Goal: Task Accomplishment & Management: Use online tool/utility

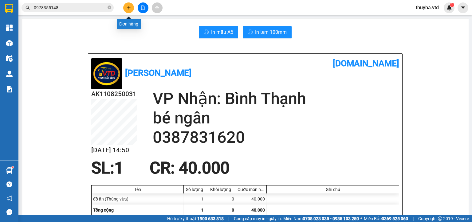
click at [129, 8] on icon "plus" at bounding box center [128, 7] width 3 height 0
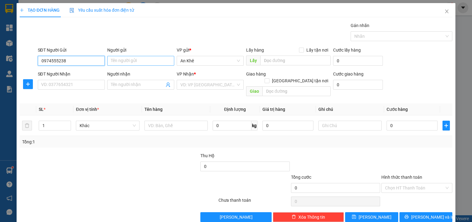
type input "0974555238"
click at [121, 61] on input "Người gửi" at bounding box center [140, 61] width 67 height 10
type input "Hiệp Lê"
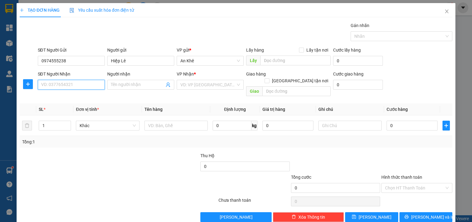
click at [74, 87] on input "SĐT Người Nhận" at bounding box center [71, 85] width 67 height 10
type input "0387771036"
click at [189, 85] on input "search" at bounding box center [208, 84] width 55 height 9
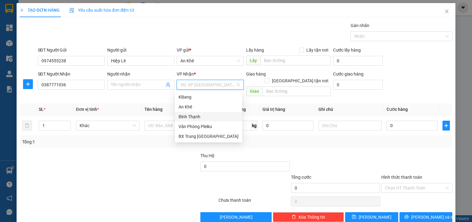
click at [199, 116] on div "Bình Thạnh" at bounding box center [209, 117] width 60 height 7
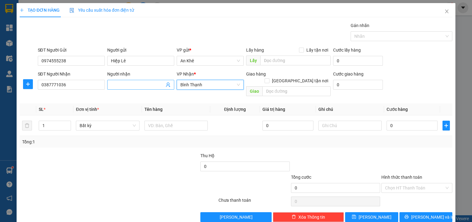
click at [127, 87] on input "Người nhận" at bounding box center [138, 85] width 54 height 7
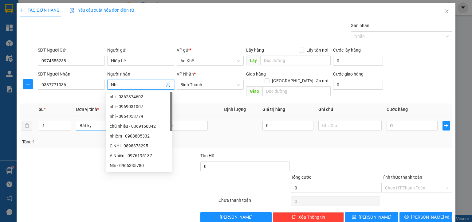
click at [102, 122] on span "Bất kỳ" at bounding box center [108, 125] width 56 height 9
type input "Nhi"
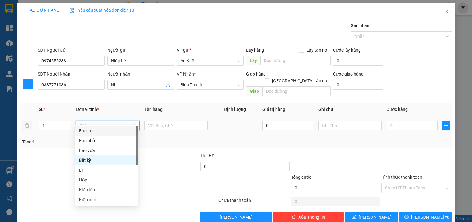
type input "m"
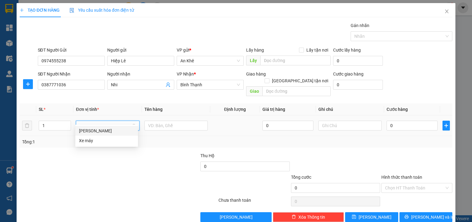
drag, startPoint x: 90, startPoint y: 131, endPoint x: 134, endPoint y: 124, distance: 44.9
click at [90, 131] on div "[PERSON_NAME]" at bounding box center [106, 131] width 55 height 7
click at [148, 121] on input "text" at bounding box center [178, 126] width 63 height 10
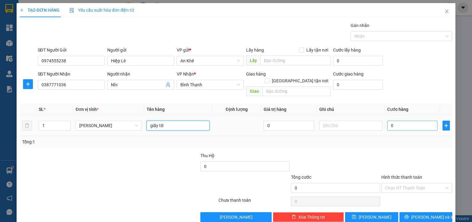
type input "giấy tờ"
type input "3"
type input "30"
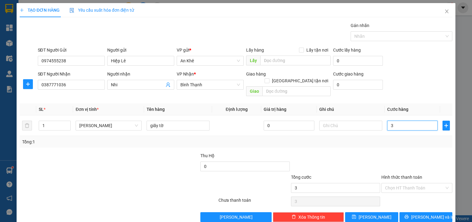
type input "30"
type input "300"
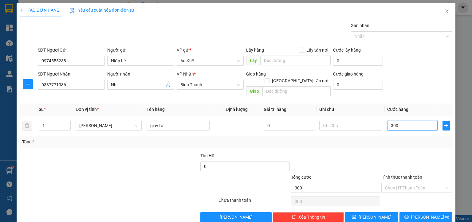
type input "3.000"
type input "30.000"
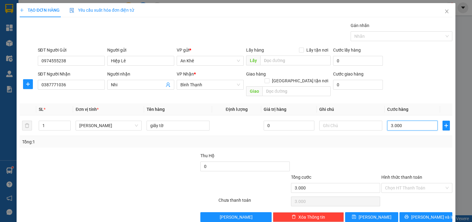
type input "30.000"
click at [388, 184] on input "Hình thức thanh toán" at bounding box center [414, 188] width 59 height 9
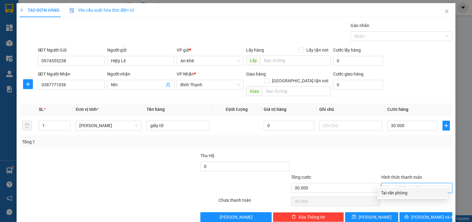
click at [391, 192] on div "Tại văn phòng" at bounding box center [412, 193] width 63 height 7
type input "0"
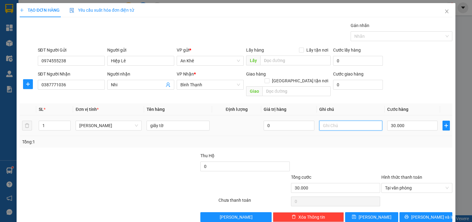
click at [350, 121] on input "text" at bounding box center [351, 126] width 63 height 10
type input "BOOK GRAP DÙM"
click at [417, 214] on span "[PERSON_NAME] và In" at bounding box center [433, 217] width 43 height 7
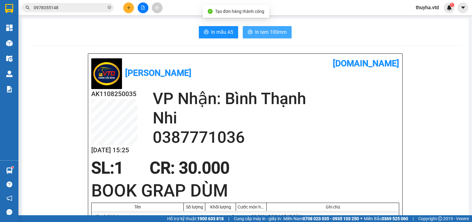
click at [267, 34] on span "In tem 100mm" at bounding box center [271, 32] width 32 height 8
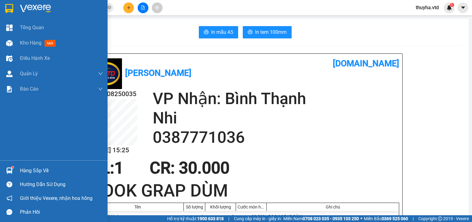
drag, startPoint x: 19, startPoint y: 41, endPoint x: 109, endPoint y: 222, distance: 201.7
click at [21, 43] on div "Kho hàng mới" at bounding box center [54, 42] width 108 height 15
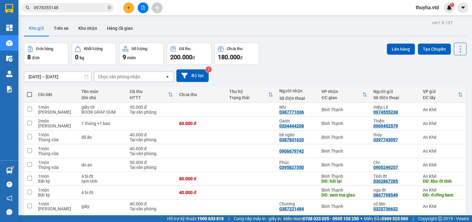
click at [72, 9] on input "0978355148" at bounding box center [70, 7] width 73 height 7
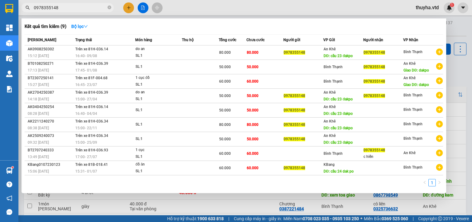
click at [72, 9] on input "0978355148" at bounding box center [70, 7] width 73 height 7
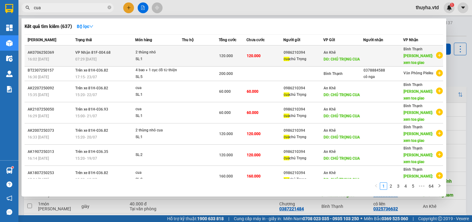
type input "cua"
click at [291, 58] on div "cua chú Trọng" at bounding box center [303, 59] width 39 height 6
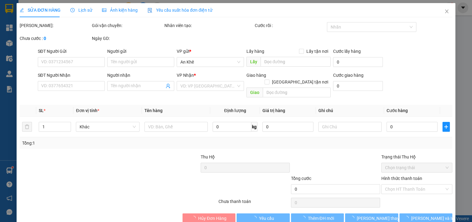
type input "0986210394"
type input "cua chú Trọng"
type input "CHÚ TRỌNG CUA"
type input "xem toa giao"
type input "120.000"
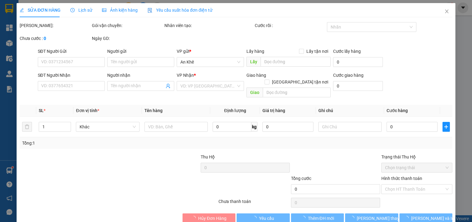
type input "120.000"
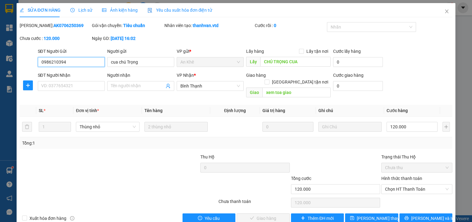
click at [50, 63] on input "0986210394" at bounding box center [71, 62] width 67 height 10
click at [445, 11] on icon "close" at bounding box center [447, 11] width 5 height 5
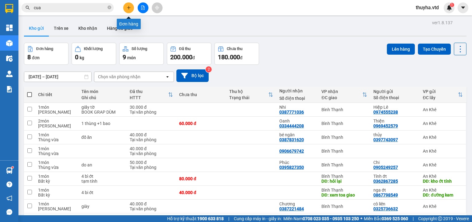
click at [128, 9] on icon "plus" at bounding box center [129, 8] width 4 height 4
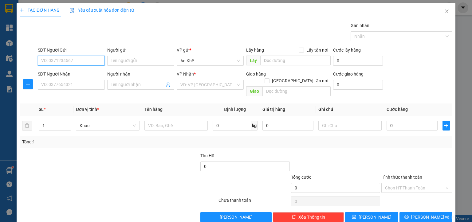
paste input "0986210394"
type input "0986210394"
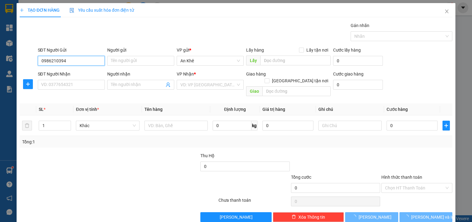
click at [69, 62] on input "0986210394" at bounding box center [71, 61] width 67 height 10
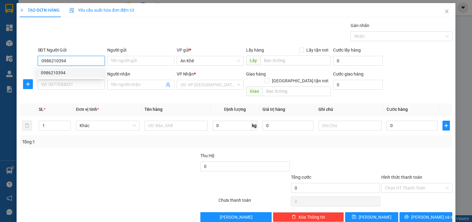
drag, startPoint x: 71, startPoint y: 72, endPoint x: 74, endPoint y: 73, distance: 3.3
click at [71, 72] on div "0986210394" at bounding box center [70, 73] width 59 height 7
type input "đồng chè"
type input "xem toa giao"
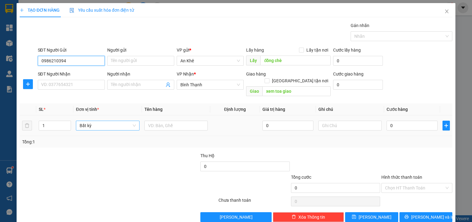
click at [107, 121] on span "Bất kỳ" at bounding box center [108, 125] width 56 height 9
type input "0986210394"
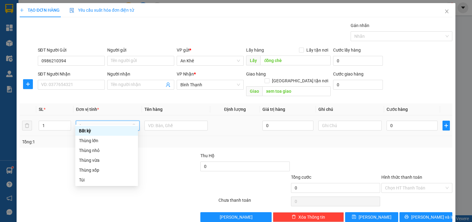
type input "th"
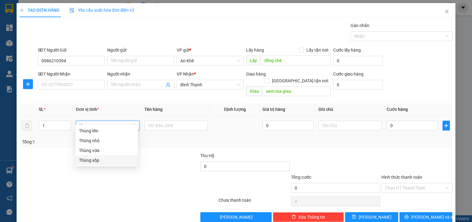
click at [102, 161] on div "Thùng xốp" at bounding box center [106, 160] width 55 height 7
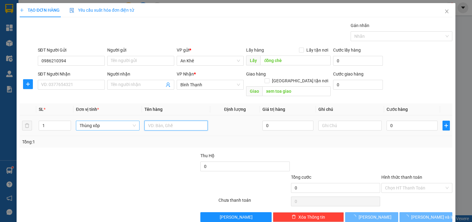
click at [148, 121] on input "text" at bounding box center [176, 126] width 63 height 10
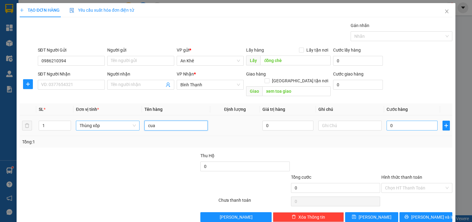
type input "cua"
click at [403, 121] on input "0" at bounding box center [412, 126] width 51 height 10
type input "6"
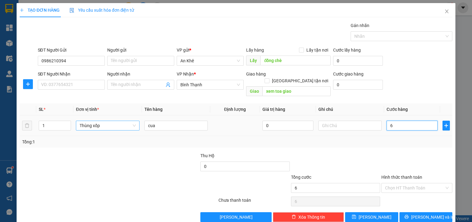
type input "60"
type input "600"
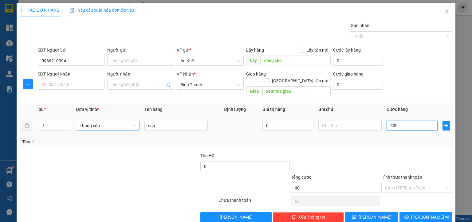
type input "600"
type input "6.000"
type input "60.000"
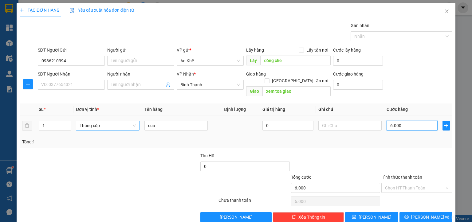
type input "60.000"
click at [375, 213] on button "[PERSON_NAME]" at bounding box center [371, 218] width 53 height 10
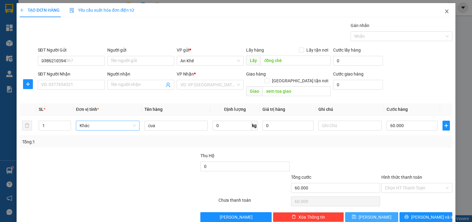
type input "0"
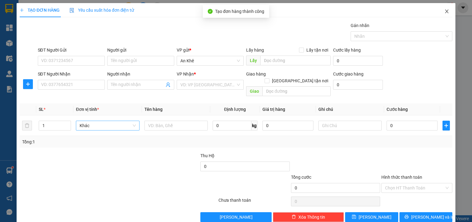
click at [445, 14] on icon "close" at bounding box center [447, 11] width 5 height 5
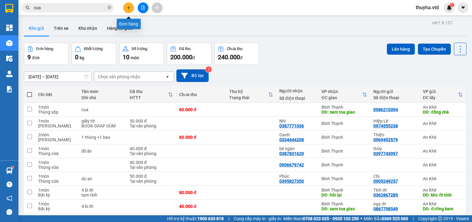
click at [127, 6] on icon "plus" at bounding box center [129, 8] width 4 height 4
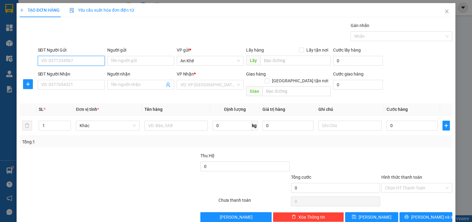
paste input "090 1422089"
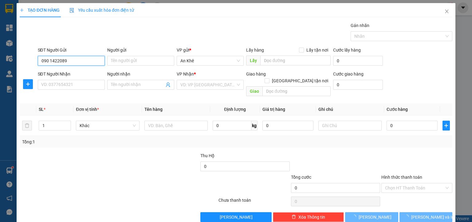
click at [49, 62] on input "090 1422089" at bounding box center [71, 61] width 67 height 10
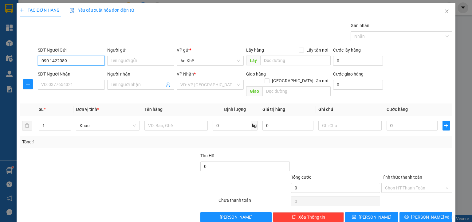
type input "0901422089"
click at [70, 62] on input "0901422089" at bounding box center [71, 61] width 67 height 10
click at [68, 73] on div "0901422089 - Phượng" at bounding box center [70, 73] width 59 height 7
type input "Phượng"
type input "0798675110"
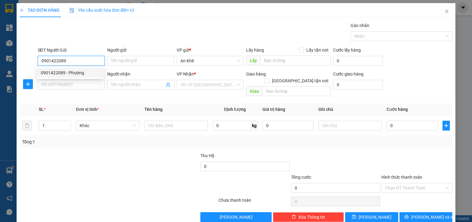
type input "Thảo"
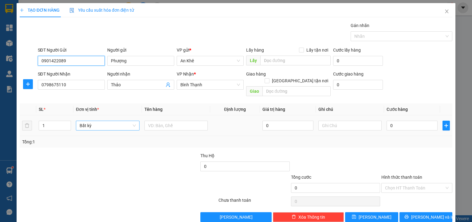
click at [90, 121] on span "Bất kỳ" at bounding box center [108, 125] width 56 height 9
type input "0901422089"
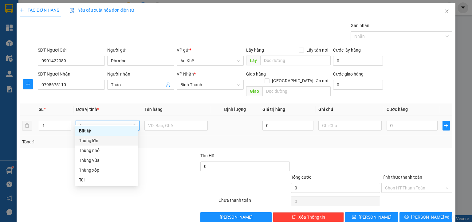
type input "th"
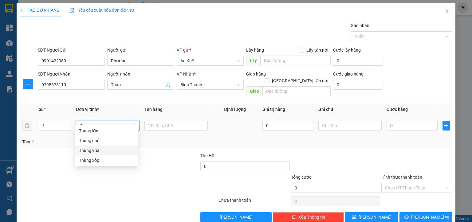
click at [98, 152] on div "Thùng vừa" at bounding box center [106, 150] width 55 height 7
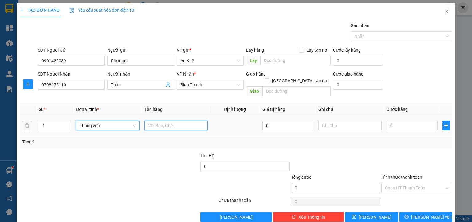
drag, startPoint x: 162, startPoint y: 123, endPoint x: 165, endPoint y: 116, distance: 7.5
click at [162, 122] on input "text" at bounding box center [176, 126] width 63 height 10
type input "d"
type input "đồ ăn"
click at [387, 121] on input "0" at bounding box center [412, 126] width 51 height 10
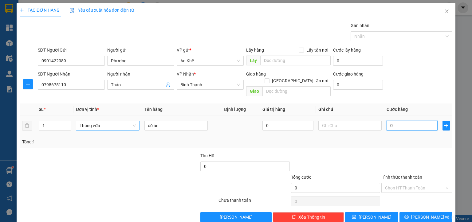
type input "6"
type input "0"
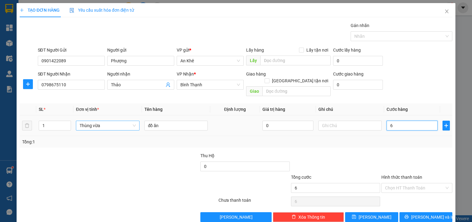
type input "0"
type input "05"
type input "5"
type input "050"
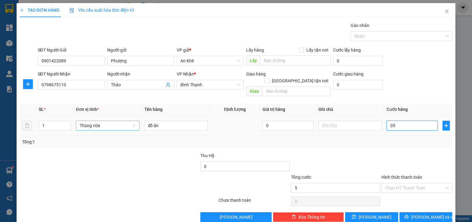
type input "50"
type input "0.500"
type input "500"
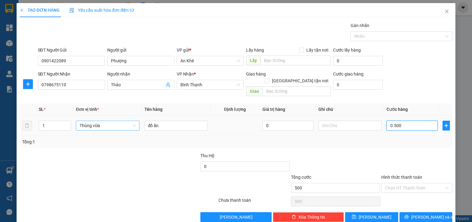
type input "05.000"
type input "5.000"
type input "050.000"
type input "50.000"
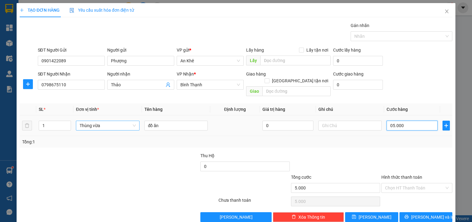
type input "50.000"
click at [401, 174] on div "Hình thức thanh toán" at bounding box center [417, 178] width 71 height 9
type input "50.000"
click at [402, 184] on input "Hình thức thanh toán" at bounding box center [414, 188] width 59 height 9
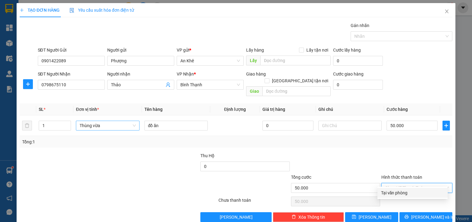
click at [404, 191] on div "Tại văn phòng" at bounding box center [412, 193] width 63 height 7
type input "0"
click at [417, 214] on span "[PERSON_NAME] và In" at bounding box center [433, 217] width 43 height 7
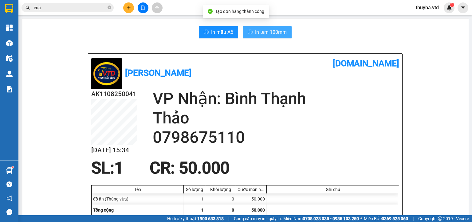
click at [261, 35] on span "In tem 100mm" at bounding box center [271, 32] width 32 height 8
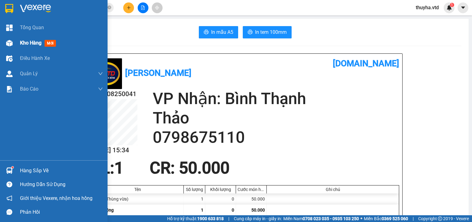
click at [31, 42] on span "Kho hàng" at bounding box center [31, 43] width 22 height 6
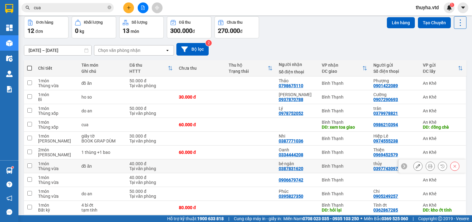
scroll to position [50, 0]
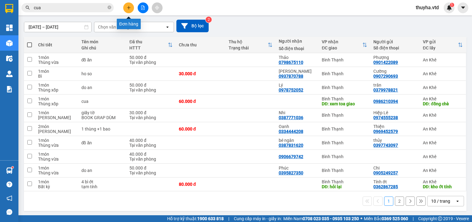
click at [127, 6] on icon "plus" at bounding box center [129, 8] width 4 height 4
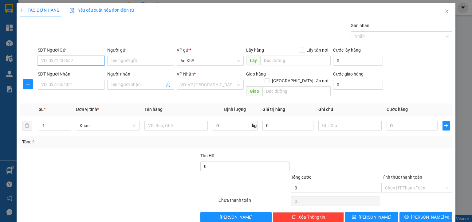
paste input "0339780121"
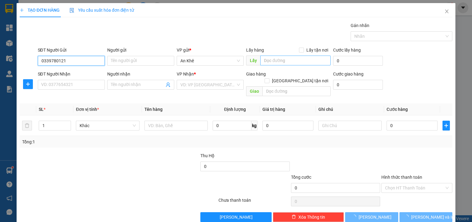
type input "0339780121"
click at [265, 60] on input "text" at bounding box center [296, 61] width 70 height 10
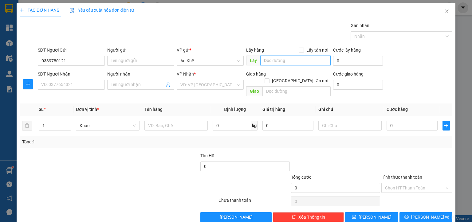
type input "d"
type input "đakđoa"
click at [199, 84] on input "search" at bounding box center [208, 84] width 55 height 9
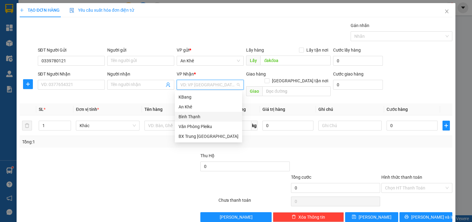
click at [189, 118] on div "Bình Thạnh" at bounding box center [209, 117] width 60 height 7
click at [193, 118] on div "Bình Thạnh" at bounding box center [209, 117] width 60 height 7
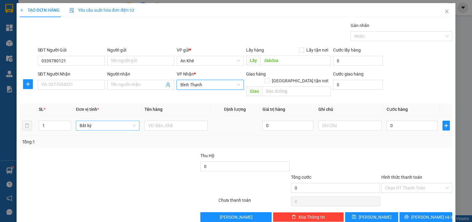
click at [105, 122] on span "Bất kỳ" at bounding box center [108, 125] width 56 height 9
type input "xe"
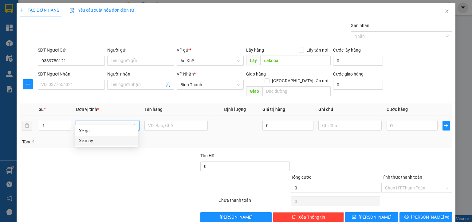
click at [91, 142] on div "Xe máy" at bounding box center [106, 140] width 55 height 7
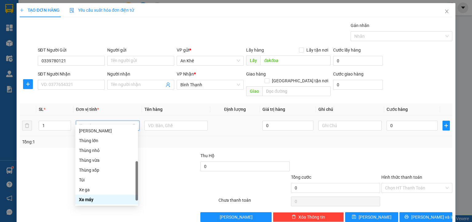
click at [123, 121] on span "Xe máy" at bounding box center [108, 125] width 56 height 9
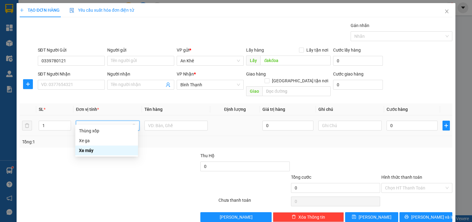
scroll to position [0, 0]
type input "xe"
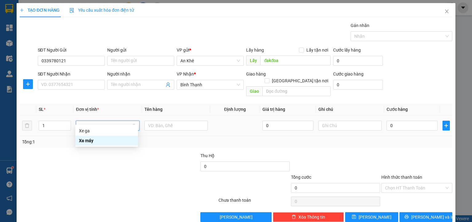
click at [93, 143] on div "Xe máy" at bounding box center [106, 140] width 55 height 7
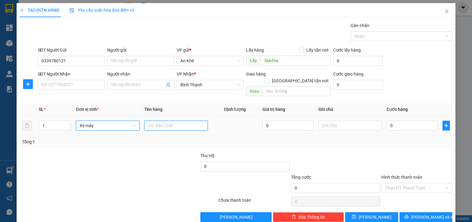
click at [164, 121] on input "text" at bounding box center [176, 126] width 63 height 10
type input "xe máy 3B"
click at [403, 121] on input "0" at bounding box center [412, 126] width 51 height 10
type input "5"
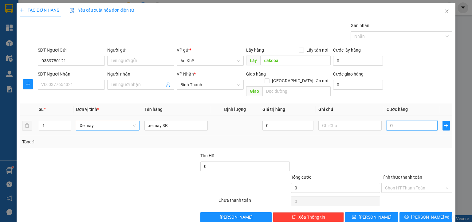
type input "5"
type input "50"
type input "500"
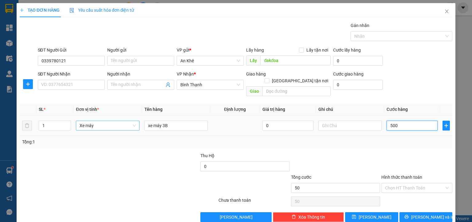
type input "500"
type input "5.000"
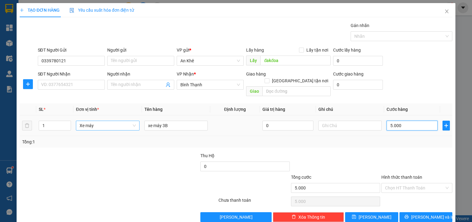
type input "50.000"
type input "500.000"
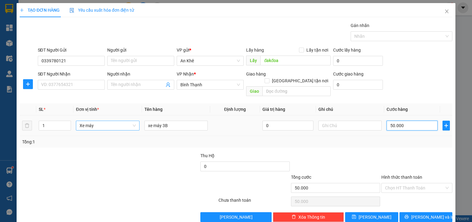
type input "500.000"
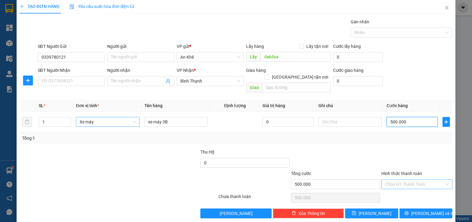
scroll to position [5, 0]
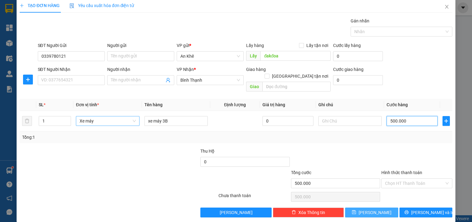
type input "500.000"
click at [377, 208] on button "[PERSON_NAME]" at bounding box center [371, 213] width 53 height 10
type input "0"
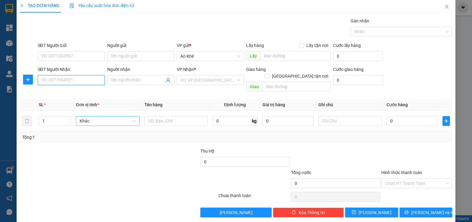
click at [70, 77] on input "SĐT Người Nhận" at bounding box center [71, 80] width 67 height 10
paste input "0969031007"
type input "0969031007"
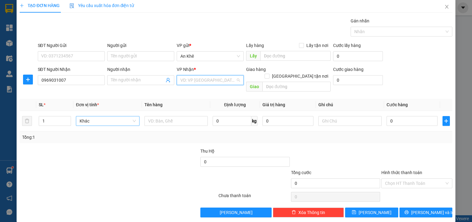
click at [201, 80] on input "search" at bounding box center [208, 80] width 55 height 9
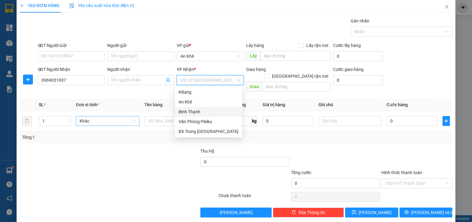
click at [194, 114] on div "Bình Thạnh" at bounding box center [209, 112] width 60 height 7
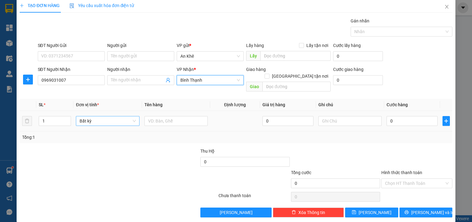
click at [91, 118] on span "Bất kỳ" at bounding box center [108, 121] width 56 height 9
type input "xe"
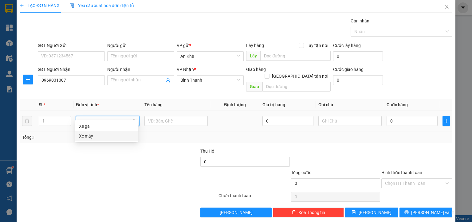
drag, startPoint x: 89, startPoint y: 137, endPoint x: 103, endPoint y: 132, distance: 15.5
click at [89, 137] on div "Xe máy" at bounding box center [106, 136] width 55 height 7
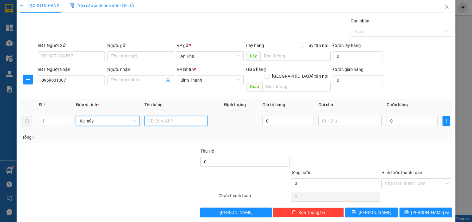
click at [151, 116] on input "text" at bounding box center [176, 121] width 63 height 10
type input "xe máy 10A"
click at [397, 116] on input "0" at bounding box center [412, 121] width 51 height 10
type input "4"
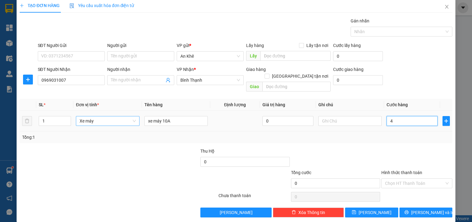
type input "4"
type input "40"
type input "400"
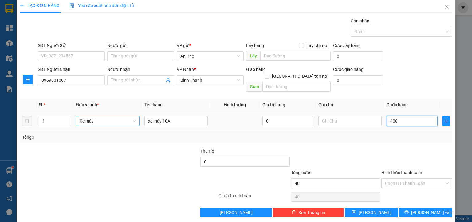
type input "400"
type input "4.000"
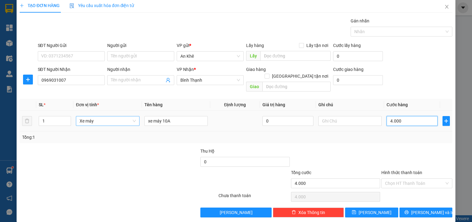
type input "40.000"
type input "400.000"
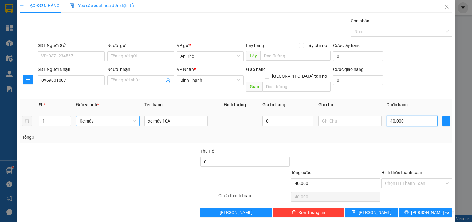
type input "400.000"
click at [366, 208] on button "[PERSON_NAME]" at bounding box center [371, 213] width 53 height 10
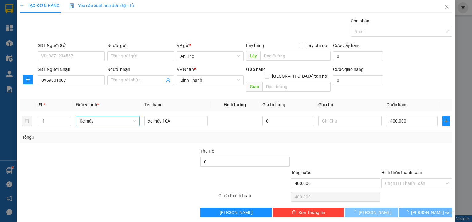
type input "0"
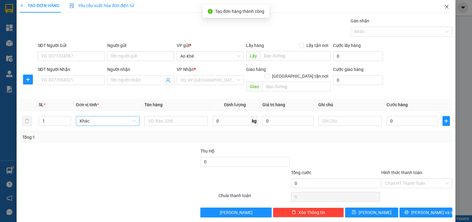
click at [439, 6] on span "Close" at bounding box center [447, 6] width 17 height 17
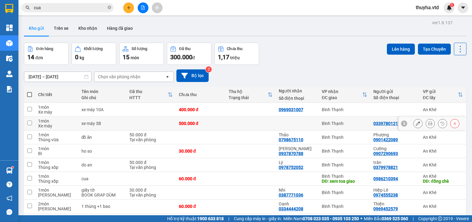
click at [29, 124] on input "checkbox" at bounding box center [29, 123] width 5 height 5
checkbox input "true"
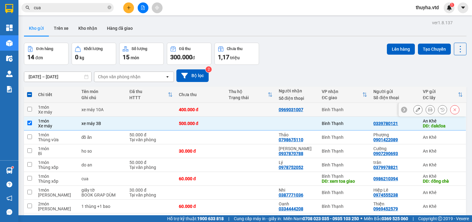
drag, startPoint x: 28, startPoint y: 109, endPoint x: 121, endPoint y: 102, distance: 92.6
click at [29, 109] on input "checkbox" at bounding box center [29, 109] width 5 height 5
checkbox input "true"
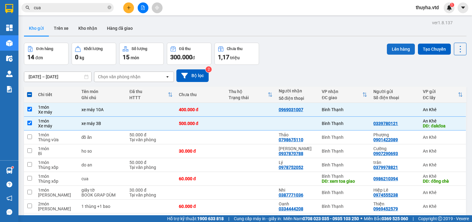
click at [398, 47] on button "Lên hàng" at bounding box center [401, 49] width 28 height 11
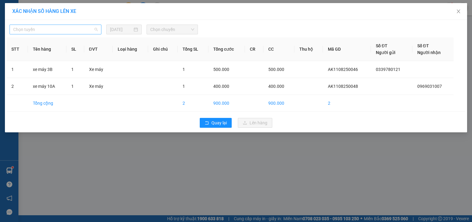
click at [35, 33] on span "Chọn tuyến" at bounding box center [55, 29] width 85 height 9
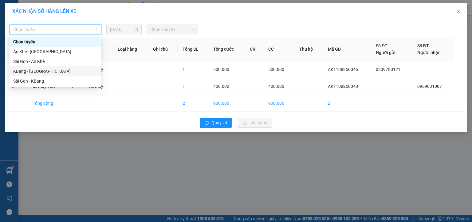
click at [33, 71] on div "KBang - [GEOGRAPHIC_DATA]" at bounding box center [55, 71] width 85 height 7
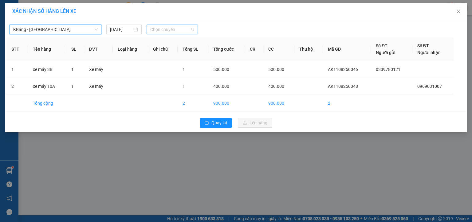
click at [169, 28] on span "Chọn chuyến" at bounding box center [172, 29] width 44 height 9
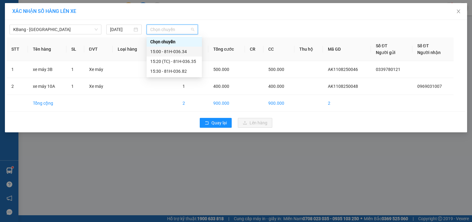
click at [177, 50] on div "15:00 - 81H-036.34" at bounding box center [174, 51] width 48 height 7
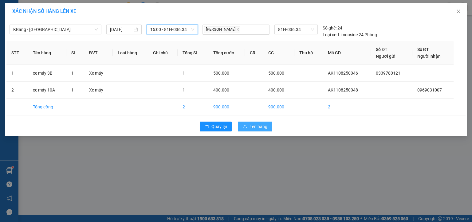
click at [257, 127] on span "Lên hàng" at bounding box center [259, 126] width 18 height 7
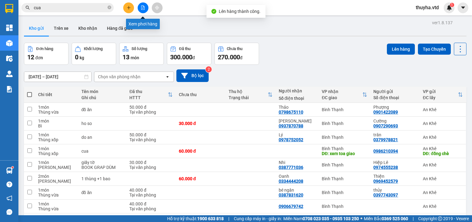
click at [146, 8] on button at bounding box center [143, 7] width 11 height 11
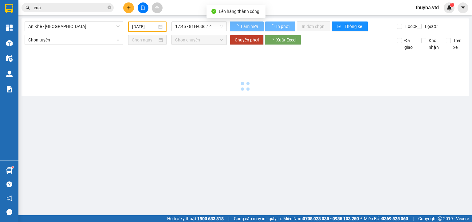
type input "[DATE]"
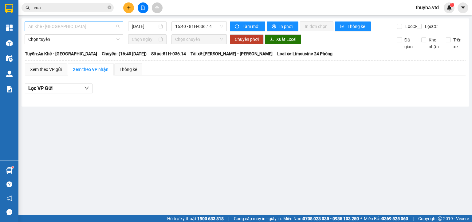
click at [67, 29] on span "An Khê - [GEOGRAPHIC_DATA]" at bounding box center [73, 26] width 91 height 9
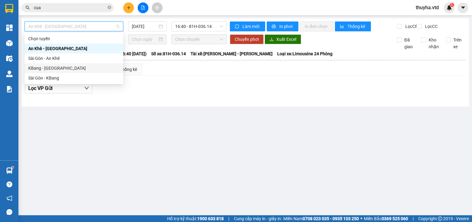
click at [46, 70] on div "KBang - [GEOGRAPHIC_DATA]" at bounding box center [73, 68] width 91 height 7
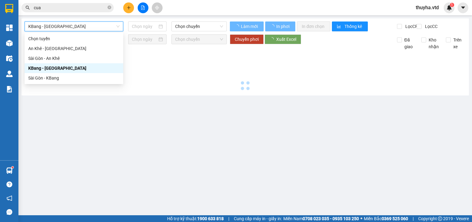
type input "[DATE]"
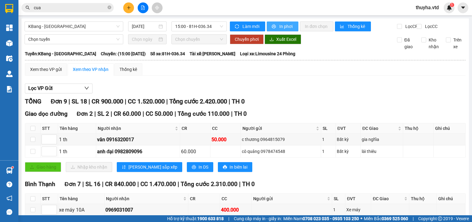
click at [280, 26] on span "In phơi" at bounding box center [287, 26] width 14 height 7
click at [243, 28] on span "Làm mới" at bounding box center [252, 26] width 18 height 7
click at [281, 26] on span "In phơi" at bounding box center [287, 26] width 14 height 7
click at [45, 71] on div "Xem theo VP gửi" at bounding box center [46, 69] width 32 height 7
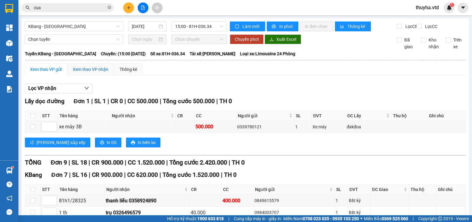
click at [92, 73] on div "Xem theo VP nhận" at bounding box center [91, 69] width 36 height 7
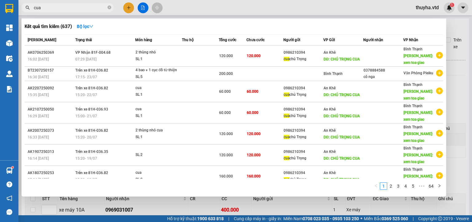
click at [69, 9] on input "cua" at bounding box center [70, 7] width 73 height 7
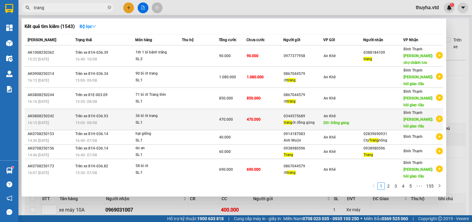
type input "trang"
click at [292, 124] on div "trang ớt đồng găng" at bounding box center [303, 123] width 39 height 6
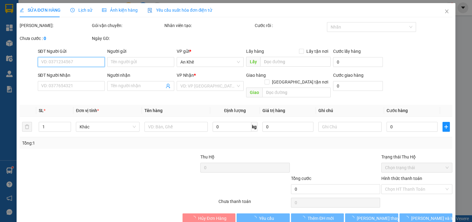
type input "0344575689"
type input "trang ớt đồng găng"
type input "Đồng găng"
type input "hỏi giao đâu"
type input "470.000"
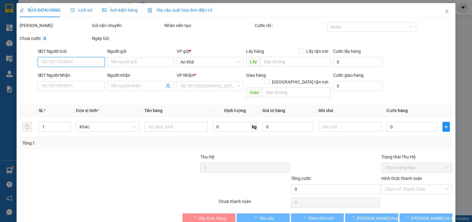
type input "470.000"
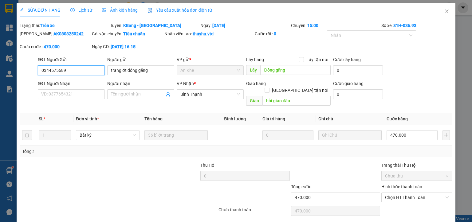
click at [50, 70] on input "0344575689" at bounding box center [71, 71] width 67 height 10
click at [445, 11] on icon "close" at bounding box center [447, 11] width 5 height 5
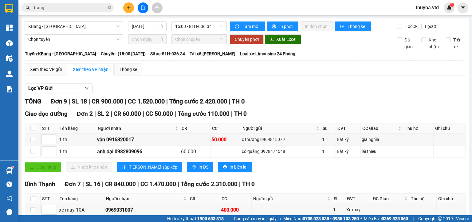
click at [124, 8] on button at bounding box center [128, 7] width 11 height 11
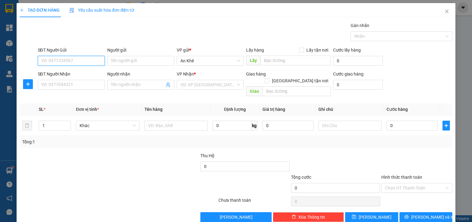
paste input "0344575689"
type input "0344575689"
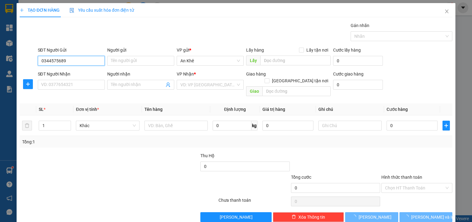
click at [72, 60] on input "0344575689" at bounding box center [71, 61] width 67 height 10
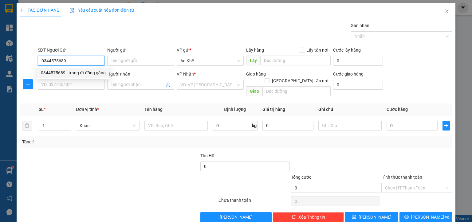
click at [75, 76] on div "0344575689 - trang ớt đồng găng" at bounding box center [73, 73] width 65 height 7
type input "trang ớt đồng găng"
type input "Đồng găng"
type input "hỏi giao đâu"
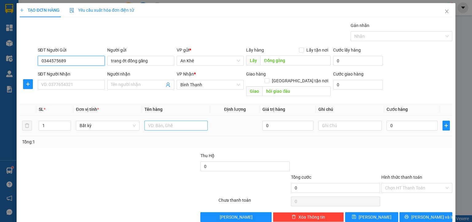
type input "0344575689"
click at [165, 121] on input "text" at bounding box center [176, 126] width 63 height 10
type input "10 bì ớt trang"
type input "1"
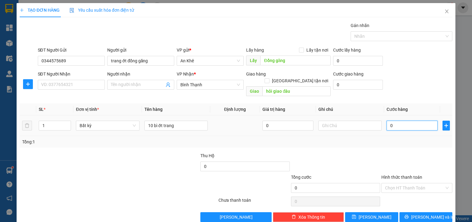
type input "1"
type input "13"
type input "130"
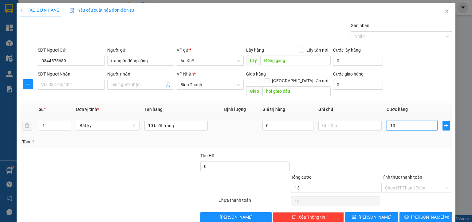
type input "130"
type input "1.300"
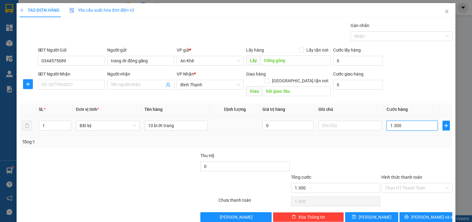
type input "13.000"
type input "130.000"
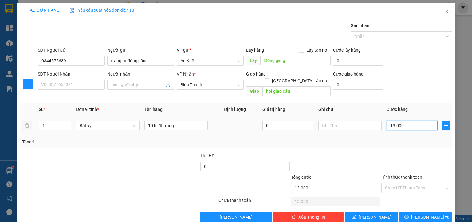
type input "130.000"
click at [379, 213] on button "[PERSON_NAME]" at bounding box center [371, 218] width 53 height 10
type input "0"
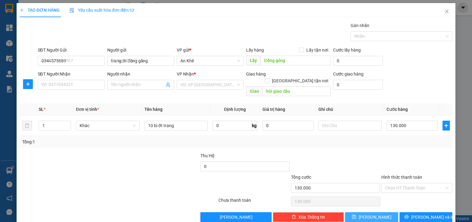
type input "0"
click at [446, 12] on icon "close" at bounding box center [447, 12] width 3 height 4
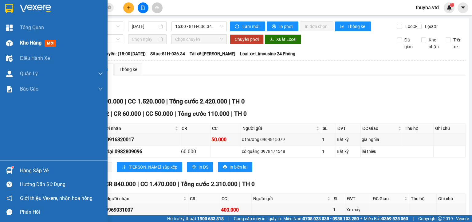
click at [32, 44] on span "Kho hàng" at bounding box center [31, 43] width 22 height 6
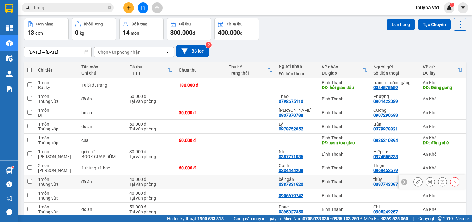
scroll to position [50, 0]
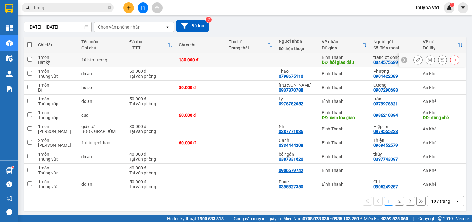
click at [28, 59] on input "checkbox" at bounding box center [29, 59] width 5 height 5
checkbox input "true"
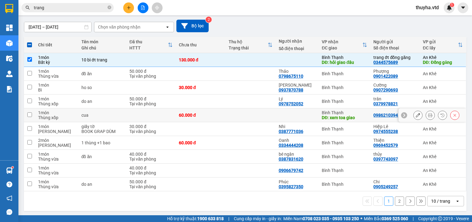
click at [29, 116] on input "checkbox" at bounding box center [29, 115] width 5 height 5
checkbox input "true"
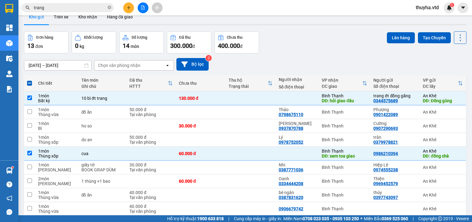
scroll to position [0, 0]
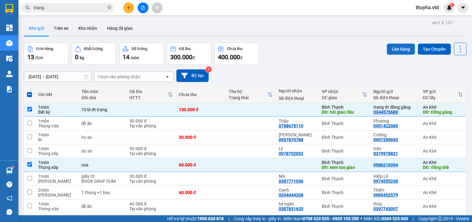
click at [401, 46] on button "Lên hàng" at bounding box center [401, 49] width 28 height 11
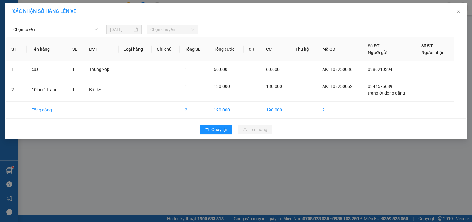
click at [40, 28] on span "Chọn tuyến" at bounding box center [55, 29] width 85 height 9
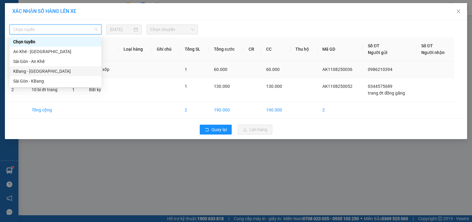
click at [27, 71] on div "KBang - [GEOGRAPHIC_DATA]" at bounding box center [55, 71] width 85 height 7
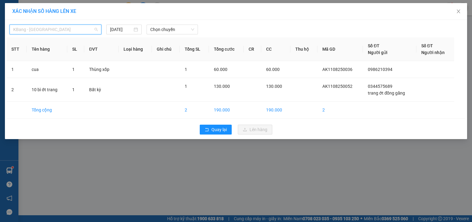
click at [41, 33] on span "KBang - [GEOGRAPHIC_DATA]" at bounding box center [55, 29] width 85 height 9
click at [459, 12] on icon "close" at bounding box center [458, 12] width 3 height 4
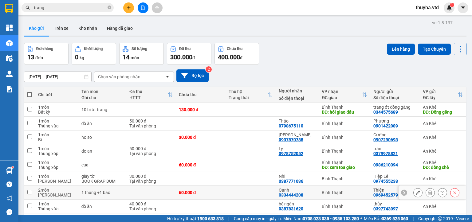
scroll to position [31, 0]
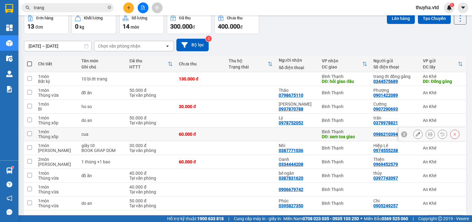
click at [30, 134] on input "checkbox" at bounding box center [29, 134] width 5 height 5
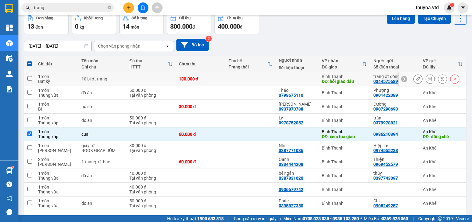
click at [30, 80] on input "checkbox" at bounding box center [29, 78] width 5 height 5
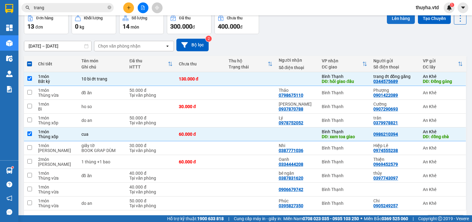
drag, startPoint x: 390, startPoint y: 19, endPoint x: 393, endPoint y: 20, distance: 3.3
click at [392, 20] on button "Lên hàng" at bounding box center [401, 18] width 28 height 11
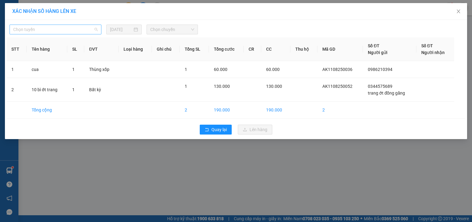
drag, startPoint x: 18, startPoint y: 31, endPoint x: 33, endPoint y: 68, distance: 39.3
click at [18, 31] on span "Chọn tuyến" at bounding box center [55, 29] width 85 height 9
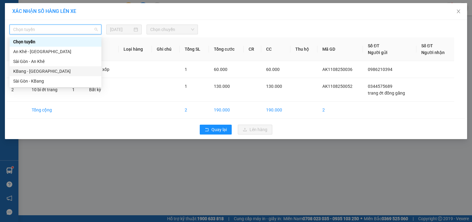
click at [26, 70] on div "KBang - [GEOGRAPHIC_DATA]" at bounding box center [55, 71] width 85 height 7
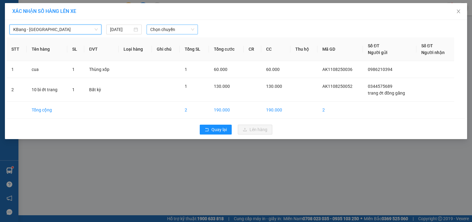
drag, startPoint x: 169, startPoint y: 31, endPoint x: 175, endPoint y: 31, distance: 6.8
click at [169, 30] on span "Chọn chuyến" at bounding box center [172, 29] width 44 height 9
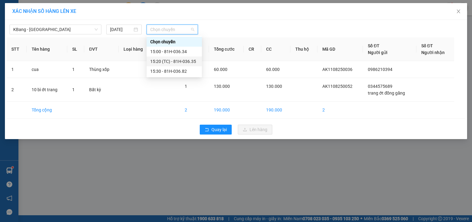
click at [192, 61] on div "15:20 (TC) - 81H-036.35" at bounding box center [174, 61] width 48 height 7
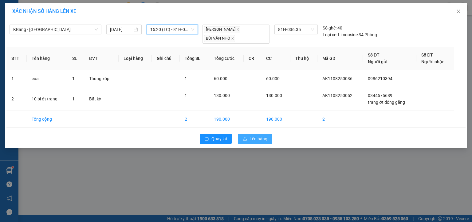
click at [258, 137] on span "Lên hàng" at bounding box center [259, 139] width 18 height 7
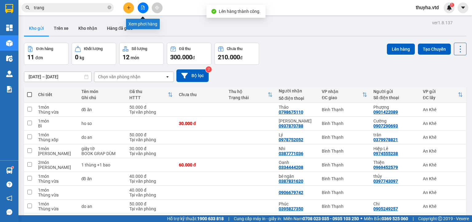
click at [143, 8] on icon "file-add" at bounding box center [143, 8] width 4 height 4
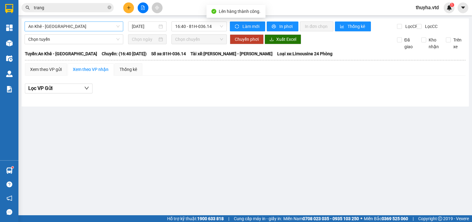
click at [63, 22] on div "An Khê - [GEOGRAPHIC_DATA] [DATE] 16:40 - 81H-036.14 Làm mới In phơi In đơn chọ…" at bounding box center [246, 62] width 448 height 88
drag, startPoint x: 31, startPoint y: 26, endPoint x: 35, endPoint y: 32, distance: 7.2
click at [32, 26] on span "An Khê - [GEOGRAPHIC_DATA]" at bounding box center [73, 26] width 91 height 9
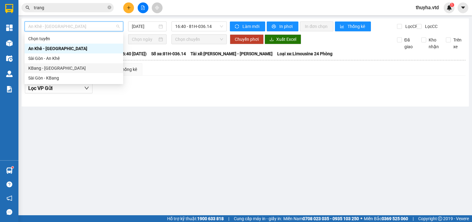
click at [42, 67] on div "KBang - [GEOGRAPHIC_DATA]" at bounding box center [73, 68] width 91 height 7
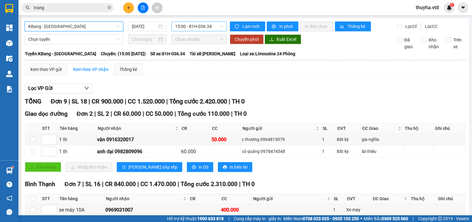
drag, startPoint x: 211, startPoint y: 28, endPoint x: 218, endPoint y: 31, distance: 8.1
click at [213, 29] on span "15:00 - 81H-036.34" at bounding box center [199, 26] width 48 height 9
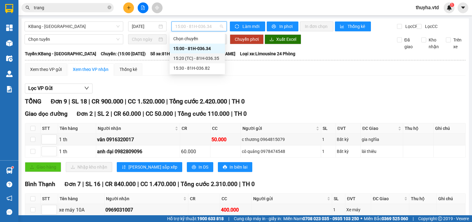
click at [212, 60] on div "15:20 (TC) - 81H-036.35" at bounding box center [197, 58] width 48 height 7
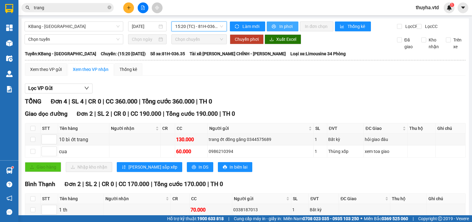
click at [285, 24] on span "In phơi" at bounding box center [287, 26] width 14 height 7
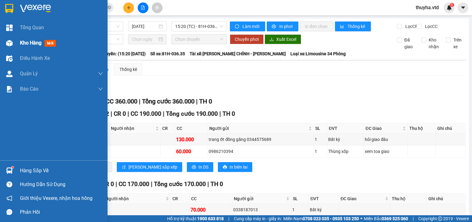
click at [16, 45] on div "Kho hàng mới" at bounding box center [54, 42] width 108 height 15
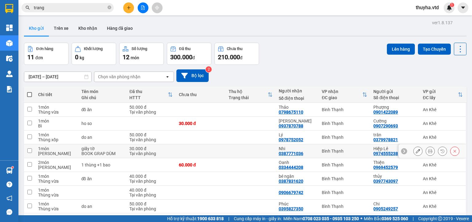
scroll to position [50, 0]
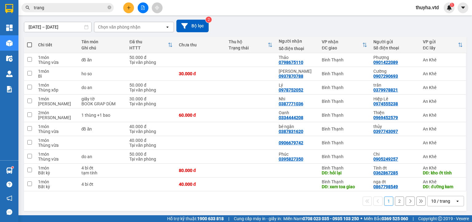
click at [395, 201] on button "2" at bounding box center [399, 201] width 9 height 9
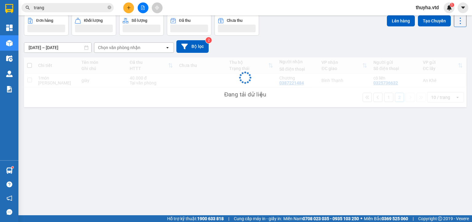
scroll to position [28, 0]
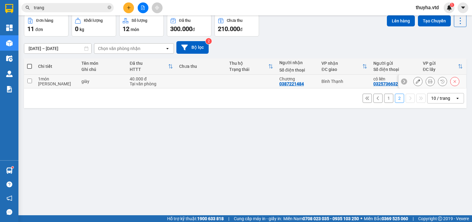
click at [27, 80] on input "checkbox" at bounding box center [29, 81] width 5 height 5
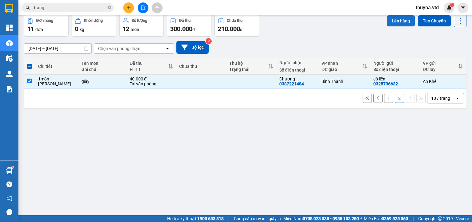
click at [394, 21] on button "Lên hàng" at bounding box center [401, 20] width 28 height 11
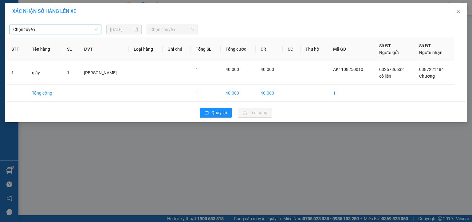
drag, startPoint x: 15, startPoint y: 27, endPoint x: 18, endPoint y: 33, distance: 6.5
click at [15, 28] on span "Chọn tuyến" at bounding box center [55, 29] width 85 height 9
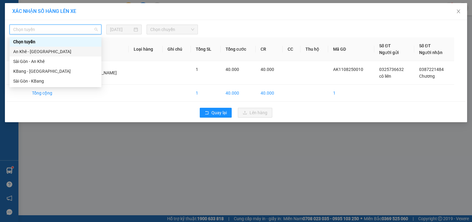
drag, startPoint x: 21, startPoint y: 52, endPoint x: 36, endPoint y: 53, distance: 14.5
click at [22, 52] on div "An Khê - [GEOGRAPHIC_DATA]" at bounding box center [55, 51] width 85 height 7
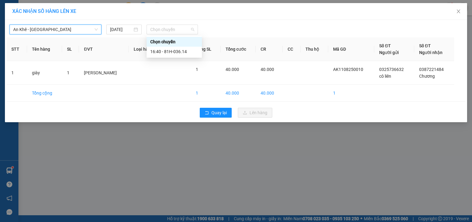
drag, startPoint x: 183, startPoint y: 28, endPoint x: 189, endPoint y: 38, distance: 11.4
click at [183, 29] on span "Chọn chuyến" at bounding box center [172, 29] width 44 height 9
click at [176, 53] on div "16:40 - 81H-036.14" at bounding box center [174, 51] width 48 height 7
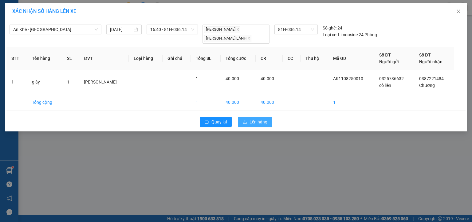
click at [249, 123] on button "Lên hàng" at bounding box center [255, 122] width 34 height 10
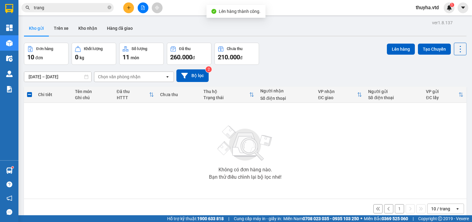
click at [398, 207] on button "1" at bounding box center [399, 209] width 9 height 9
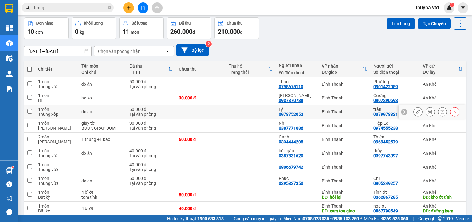
scroll to position [50, 0]
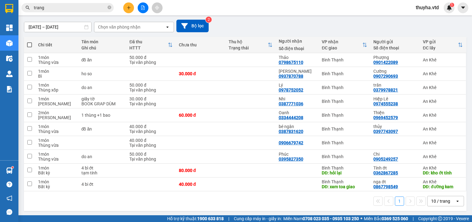
click at [29, 45] on span at bounding box center [29, 44] width 5 height 5
click at [30, 42] on input "checkbox" at bounding box center [30, 42] width 0 height 0
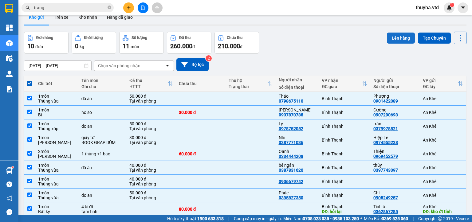
scroll to position [0, 0]
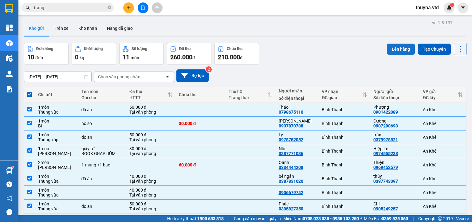
click at [387, 47] on button "Lên hàng" at bounding box center [401, 49] width 28 height 11
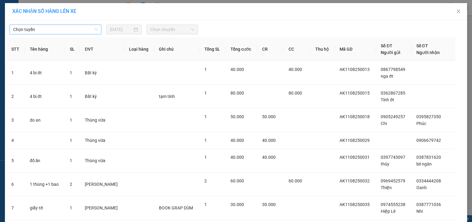
click at [19, 29] on span "Chọn tuyến" at bounding box center [55, 29] width 85 height 9
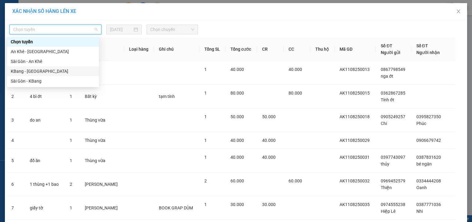
click at [23, 74] on div "KBang - [GEOGRAPHIC_DATA]" at bounding box center [53, 71] width 85 height 7
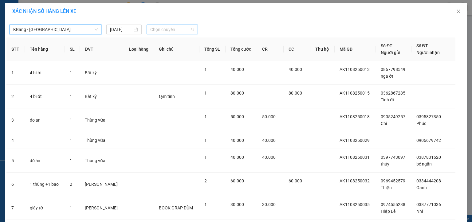
click at [170, 30] on span "Chọn chuyến" at bounding box center [172, 29] width 44 height 9
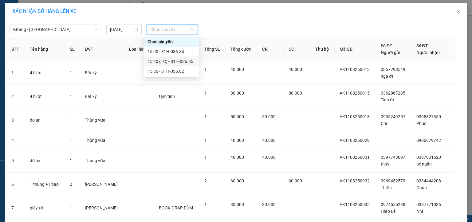
click at [187, 62] on div "15:20 (TC) - 81H-036.35" at bounding box center [172, 61] width 48 height 7
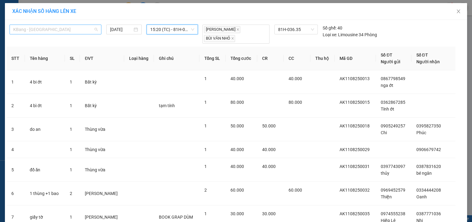
click at [20, 30] on span "KBang - [GEOGRAPHIC_DATA]" at bounding box center [55, 29] width 85 height 9
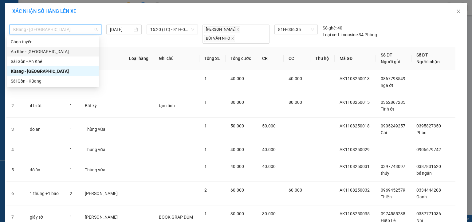
click at [18, 54] on div "An Khê - [GEOGRAPHIC_DATA]" at bounding box center [53, 51] width 85 height 7
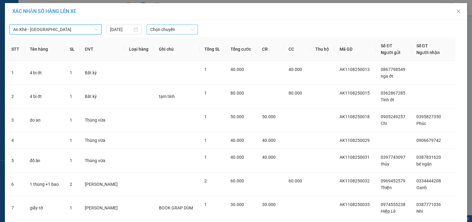
click at [163, 30] on span "Chọn chuyến" at bounding box center [172, 29] width 44 height 9
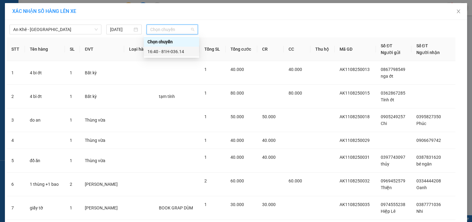
drag, startPoint x: 176, startPoint y: 52, endPoint x: 181, endPoint y: 53, distance: 5.3
click at [176, 52] on div "16:40 - 81H-036.14" at bounding box center [172, 51] width 48 height 7
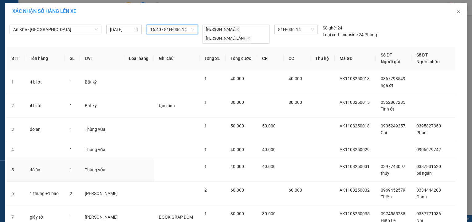
scroll to position [122, 0]
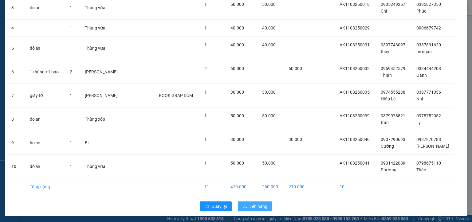
click at [253, 205] on span "Lên hàng" at bounding box center [259, 206] width 18 height 7
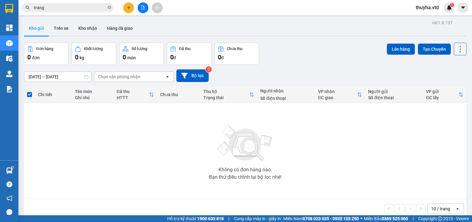
click at [456, 51] on icon at bounding box center [460, 49] width 9 height 9
click at [448, 88] on span "Làm mới" at bounding box center [446, 88] width 17 height 6
click at [144, 8] on icon "file-add" at bounding box center [143, 8] width 4 height 4
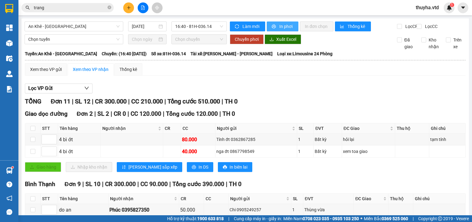
click at [280, 28] on span "In phơi" at bounding box center [287, 26] width 14 height 7
drag, startPoint x: 36, startPoint y: 77, endPoint x: 39, endPoint y: 85, distance: 8.8
click at [36, 73] on div "Xem theo VP gửi" at bounding box center [46, 69] width 32 height 7
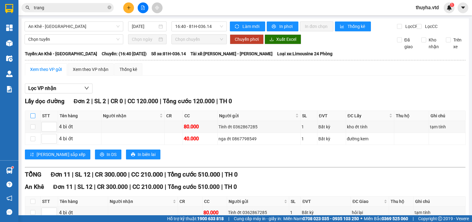
click at [33, 118] on input "checkbox" at bounding box center [32, 116] width 5 height 5
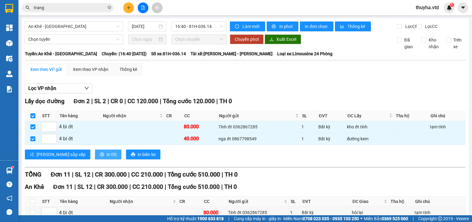
click at [107, 157] on span "In DS" at bounding box center [112, 154] width 10 height 7
click at [94, 73] on div "Xem theo VP nhận" at bounding box center [91, 69] width 36 height 7
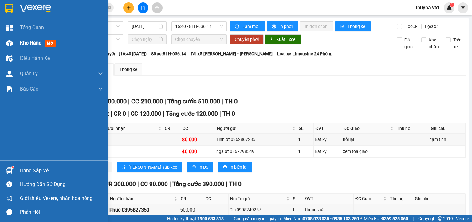
click at [23, 44] on span "Kho hàng" at bounding box center [31, 43] width 22 height 6
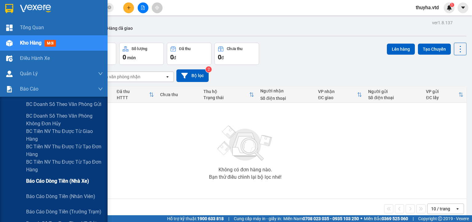
click at [75, 182] on span "Báo cáo dòng tiền (nhà xe)" at bounding box center [57, 181] width 63 height 8
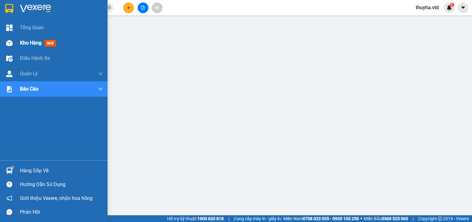
click at [15, 44] on div "Kho hàng mới" at bounding box center [54, 42] width 108 height 15
